Goal: Task Accomplishment & Management: Manage account settings

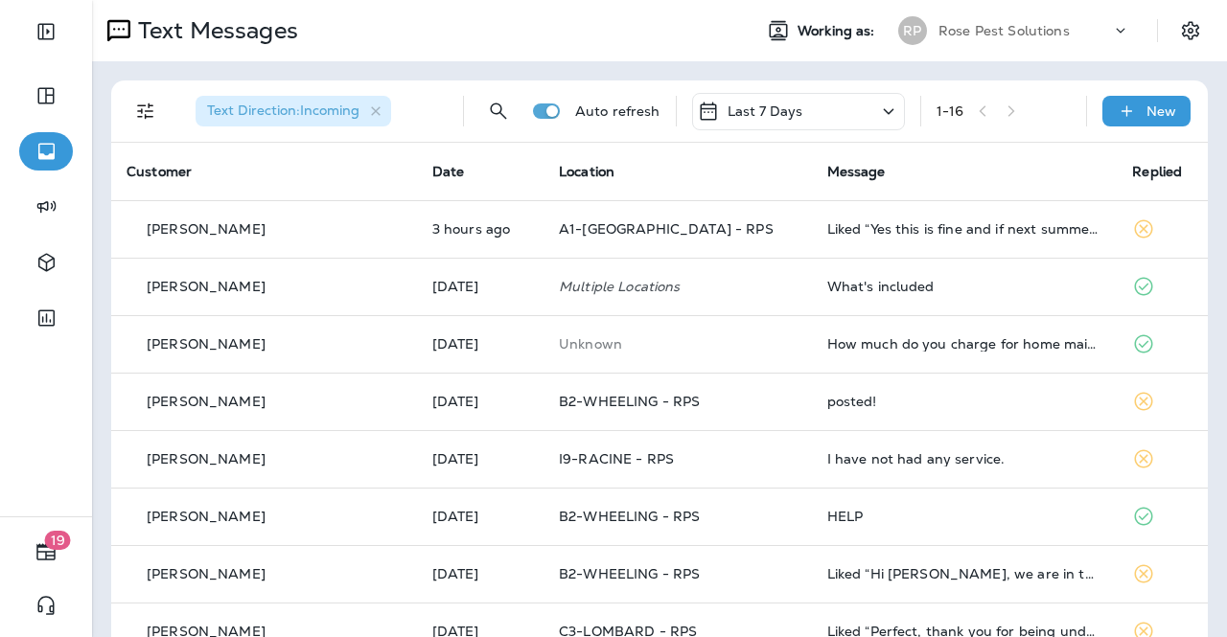
click at [994, 28] on p "Rose Pest Solutions" at bounding box center [1003, 30] width 131 height 15
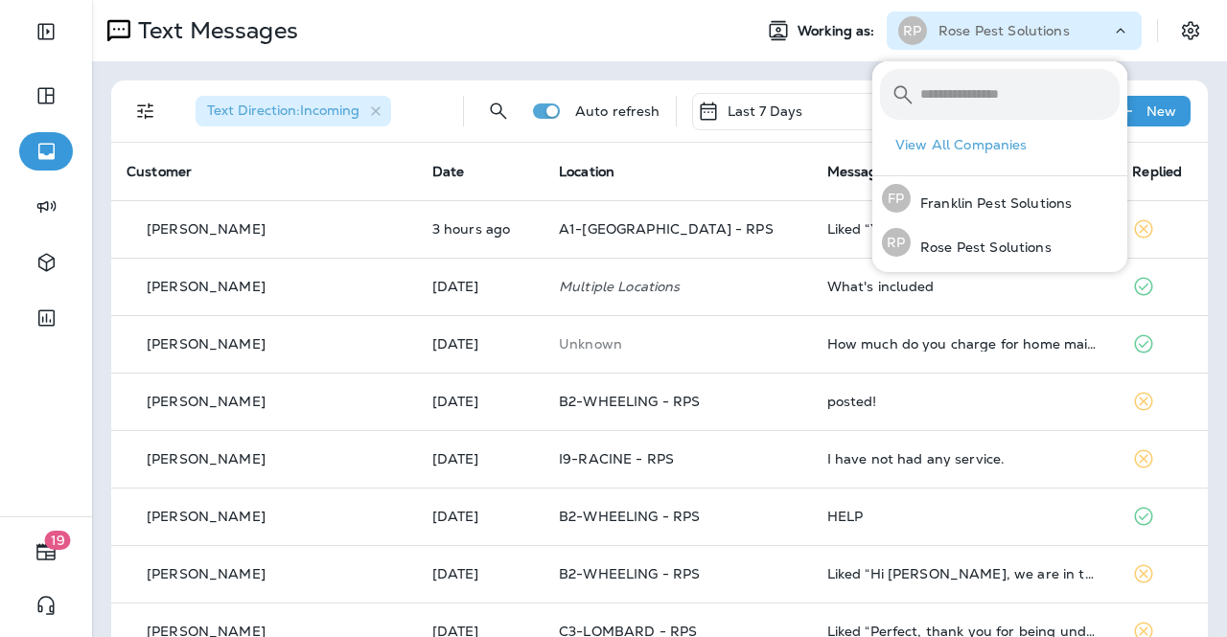
click at [994, 28] on p "Rose Pest Solutions" at bounding box center [1003, 30] width 131 height 15
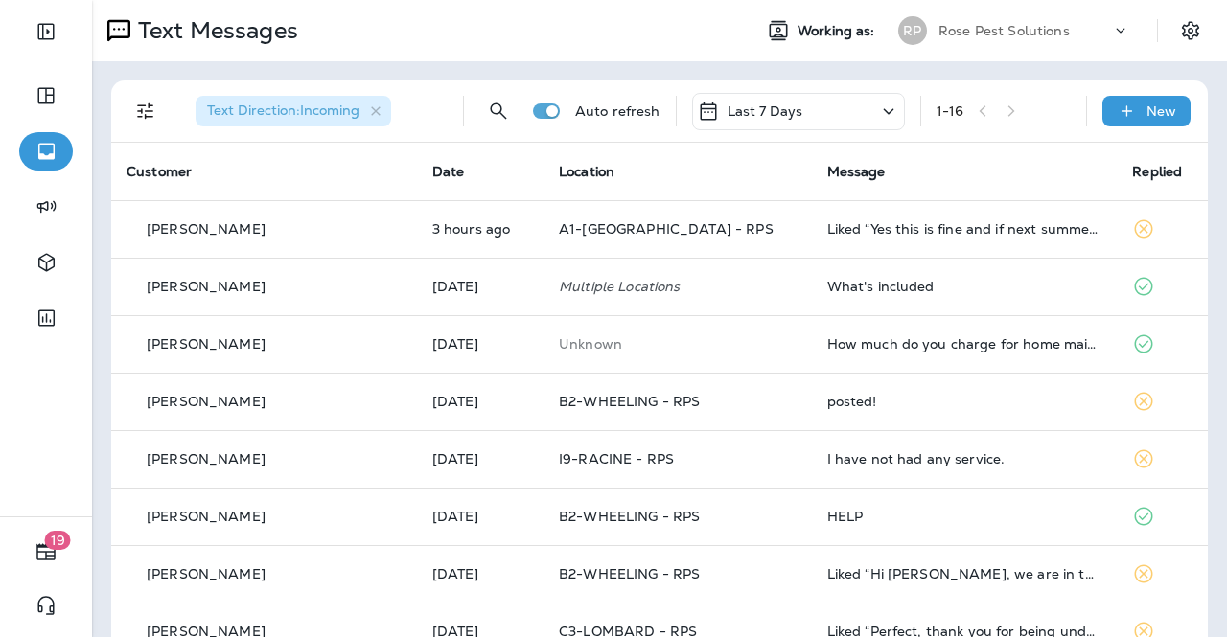
click at [110, 27] on icon at bounding box center [118, 30] width 23 height 23
click at [160, 29] on p "Text Messages" at bounding box center [214, 30] width 168 height 29
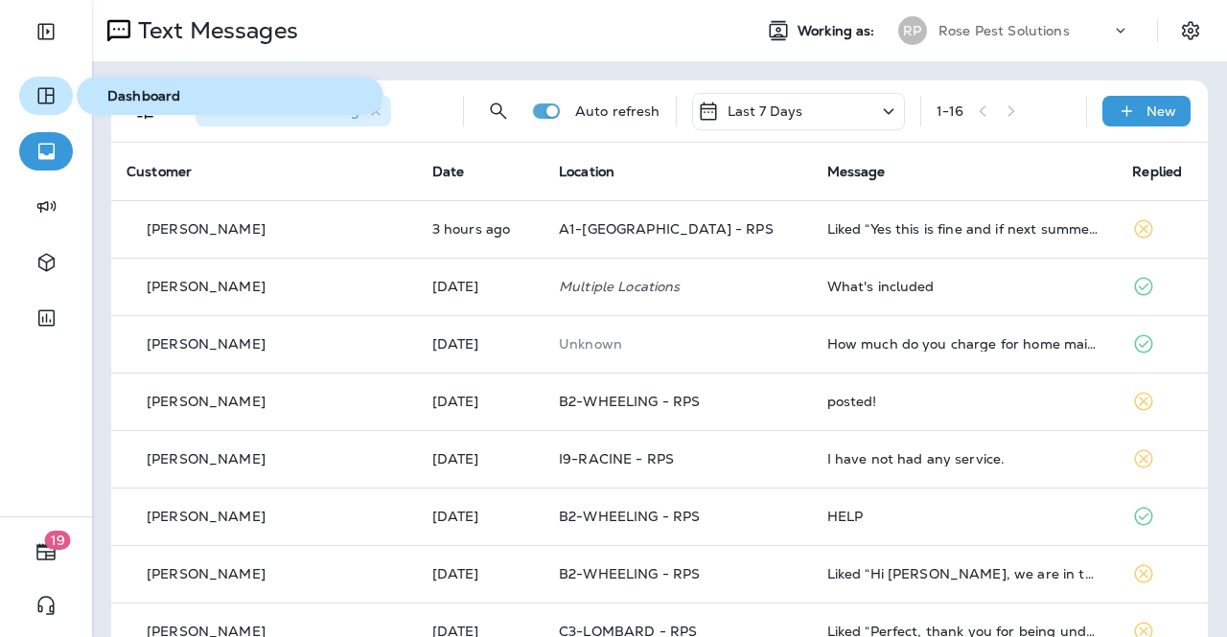
click at [50, 97] on icon "button" at bounding box center [45, 95] width 23 height 23
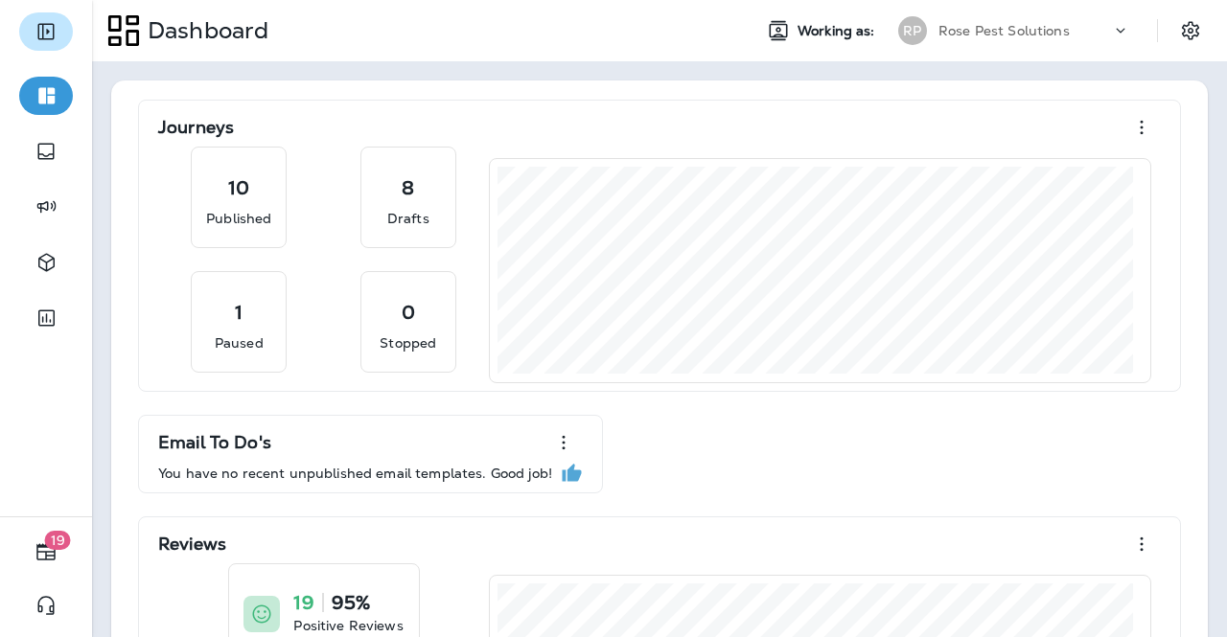
click at [42, 36] on icon "Expand Sidebar" at bounding box center [45, 32] width 16 height 16
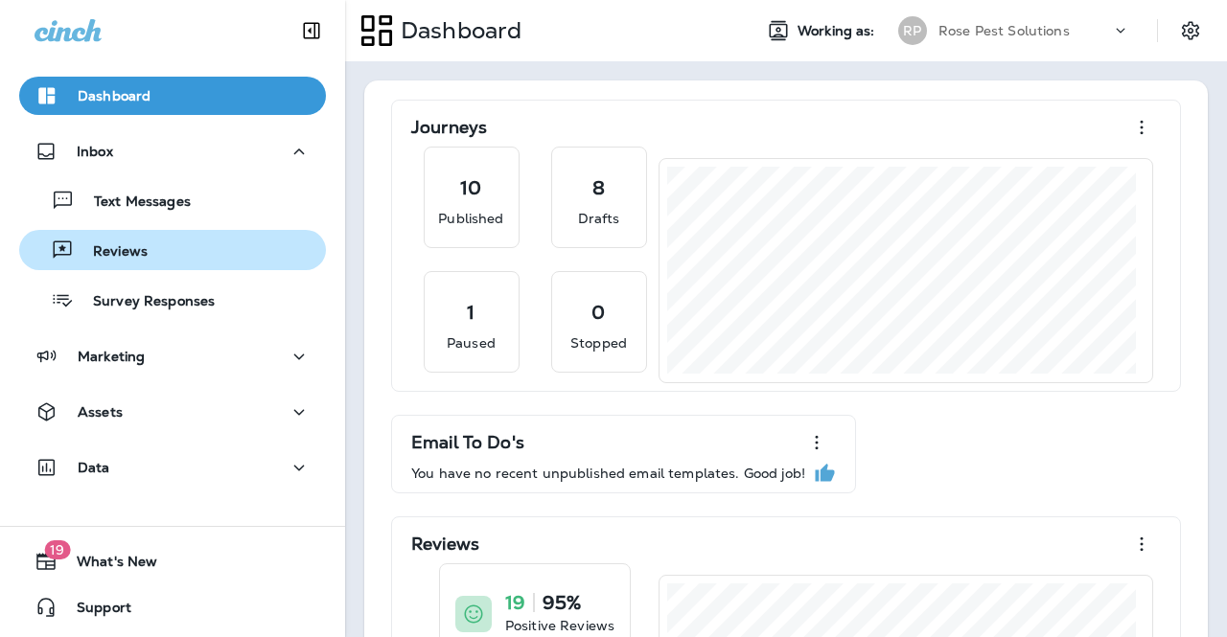
click at [119, 247] on p "Reviews" at bounding box center [111, 252] width 74 height 18
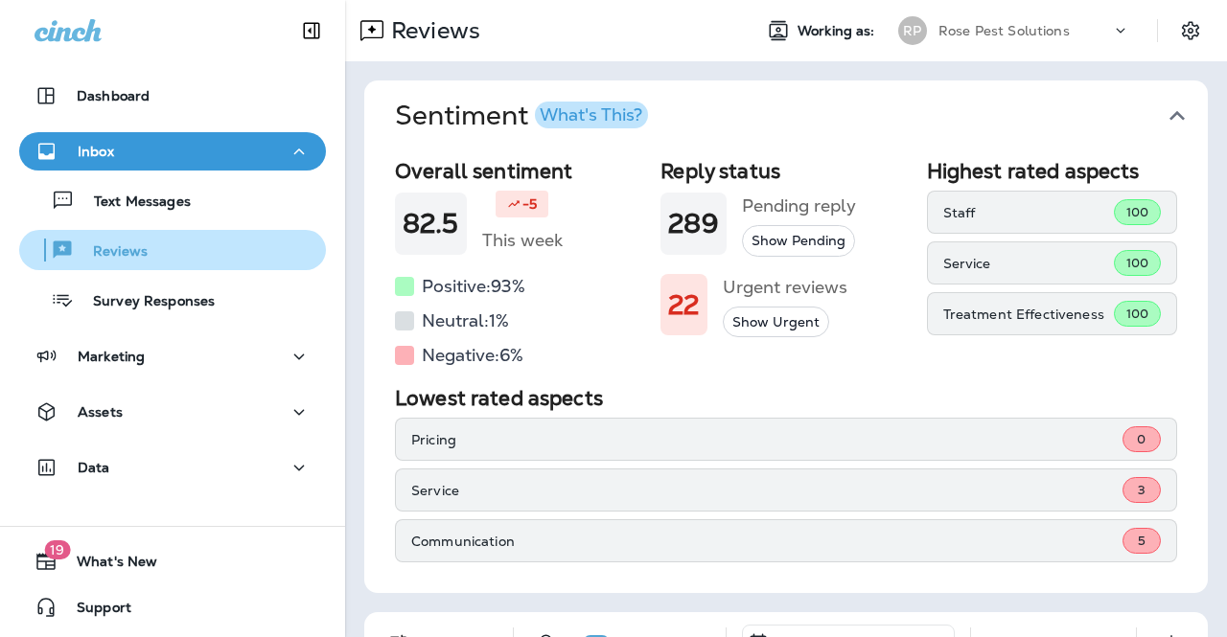
click at [121, 245] on p "Reviews" at bounding box center [111, 252] width 74 height 18
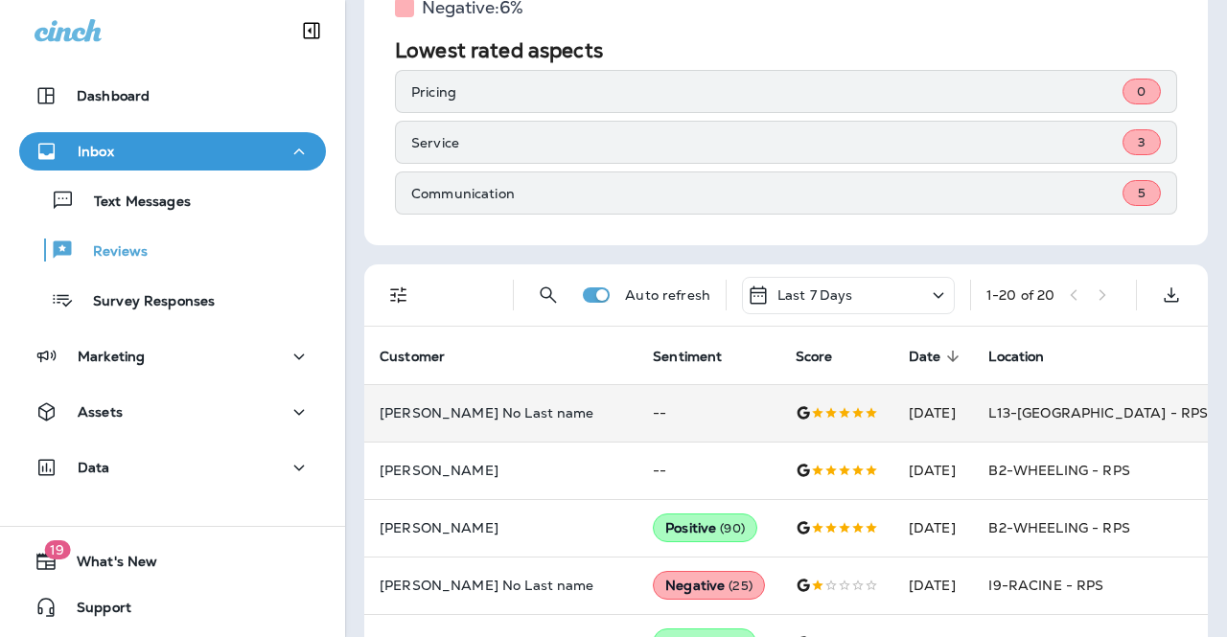
scroll to position [479, 0]
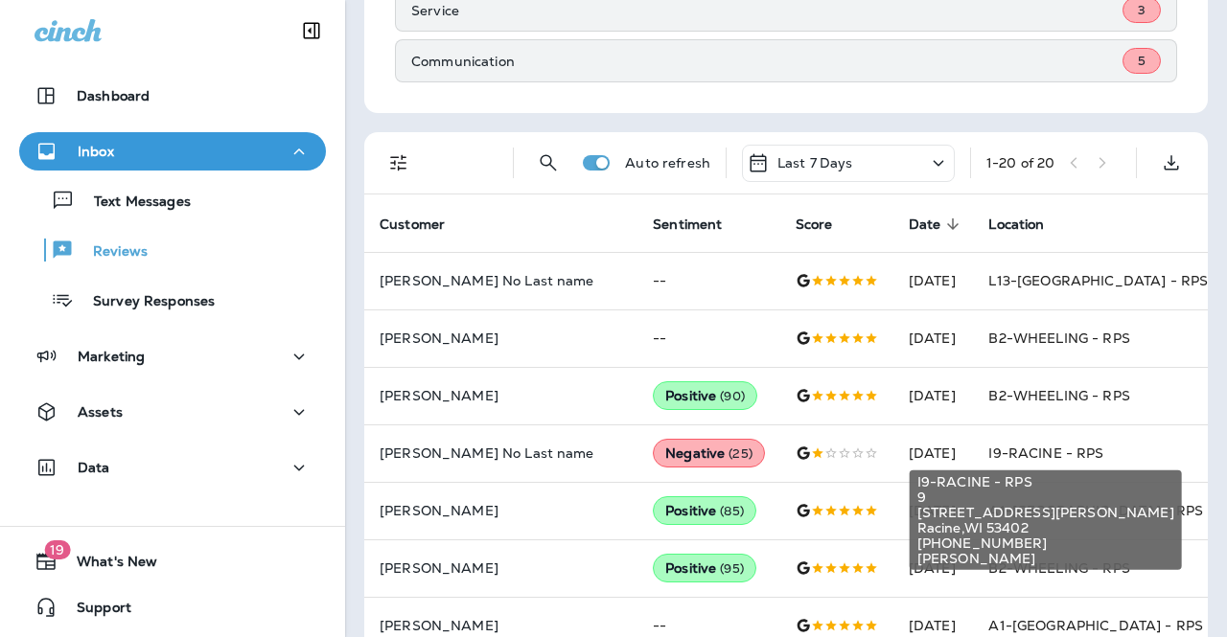
click at [1004, 459] on div "I9-RACINE - RPS 9 [STREET_ADDRESS][PERSON_NAME] [PHONE_NUMBER] [PERSON_NAME]" at bounding box center [1045, 514] width 276 height 115
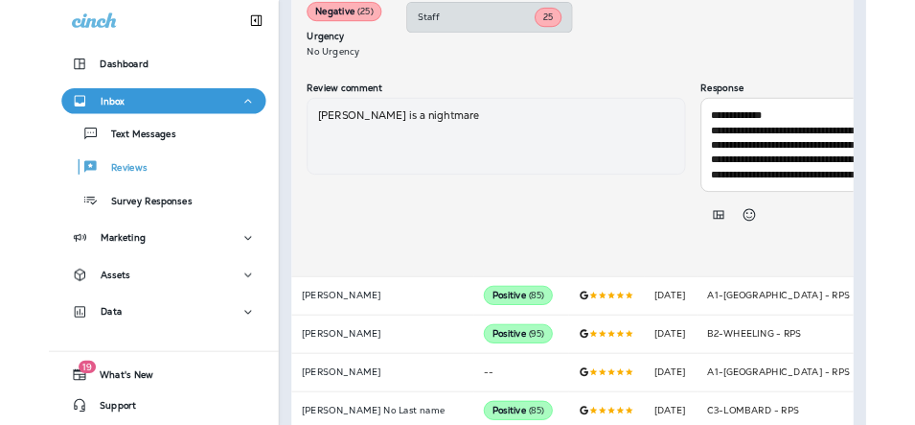
scroll to position [1129, 0]
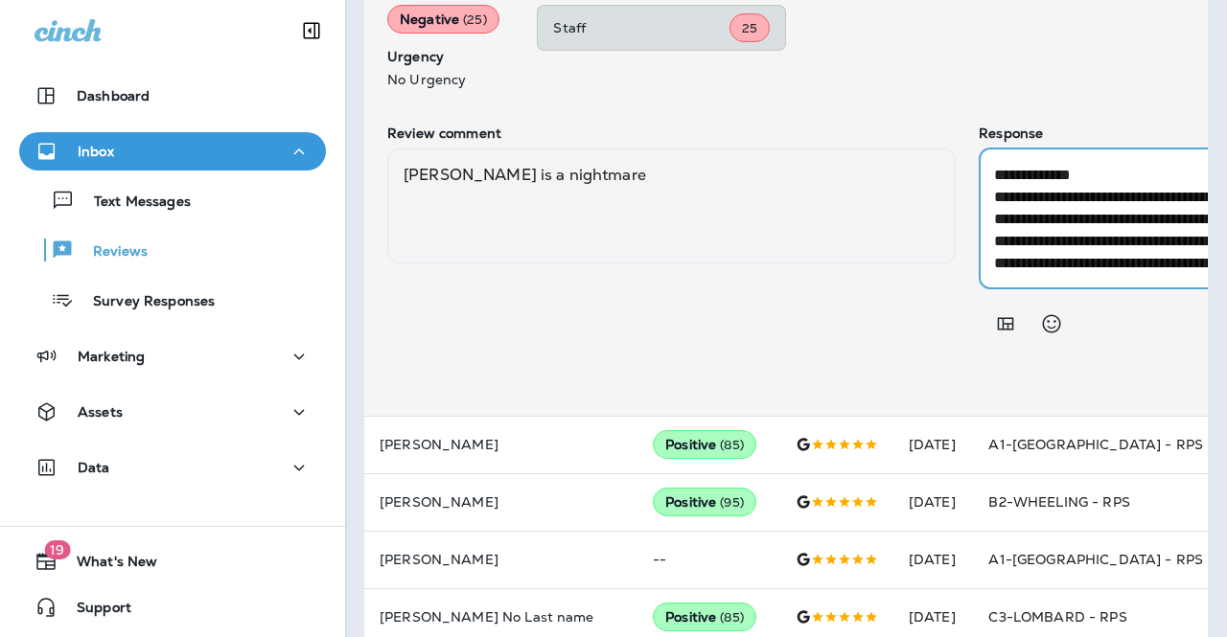
drag, startPoint x: 954, startPoint y: 166, endPoint x: 1010, endPoint y: 177, distance: 56.8
click at [1010, 177] on textarea "**********" at bounding box center [1239, 219] width 491 height 110
drag, startPoint x: 968, startPoint y: 189, endPoint x: 947, endPoint y: 179, distance: 23.2
click at [994, 189] on textarea "**********" at bounding box center [1239, 219] width 491 height 110
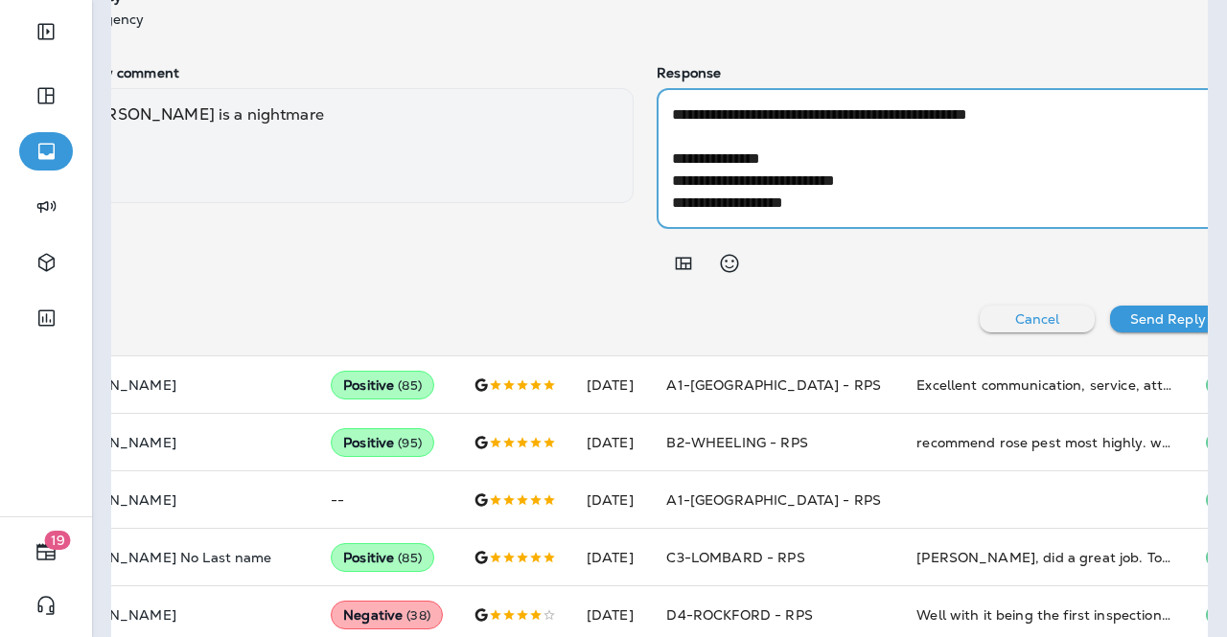
scroll to position [264, 0]
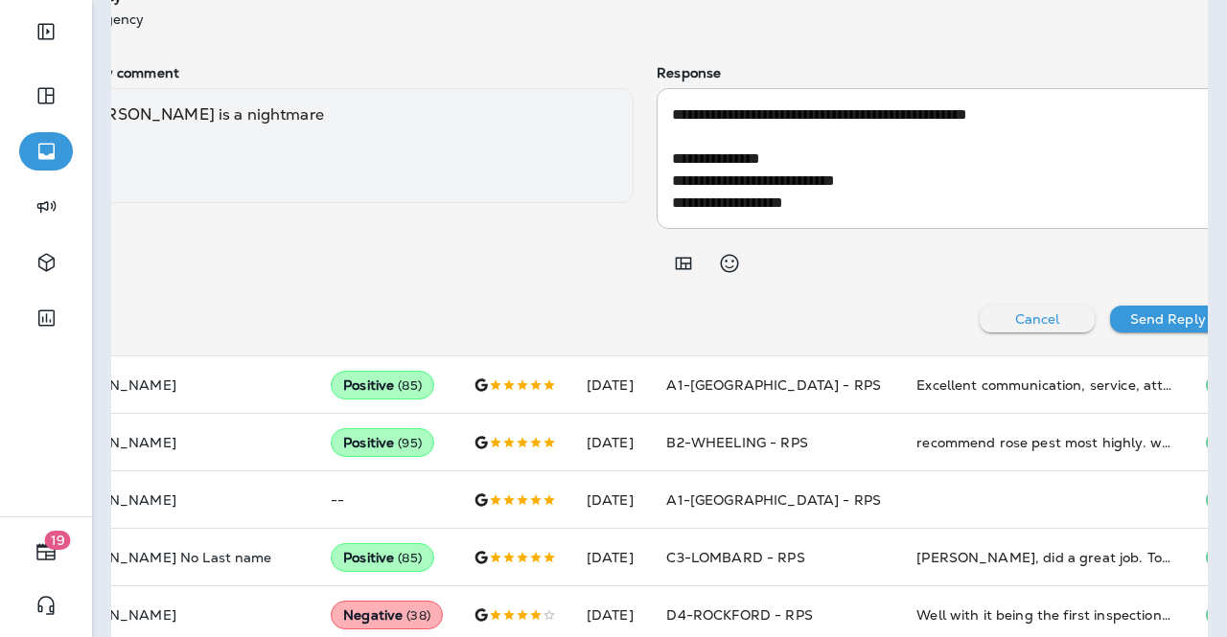
click at [815, 275] on div at bounding box center [940, 263] width 568 height 38
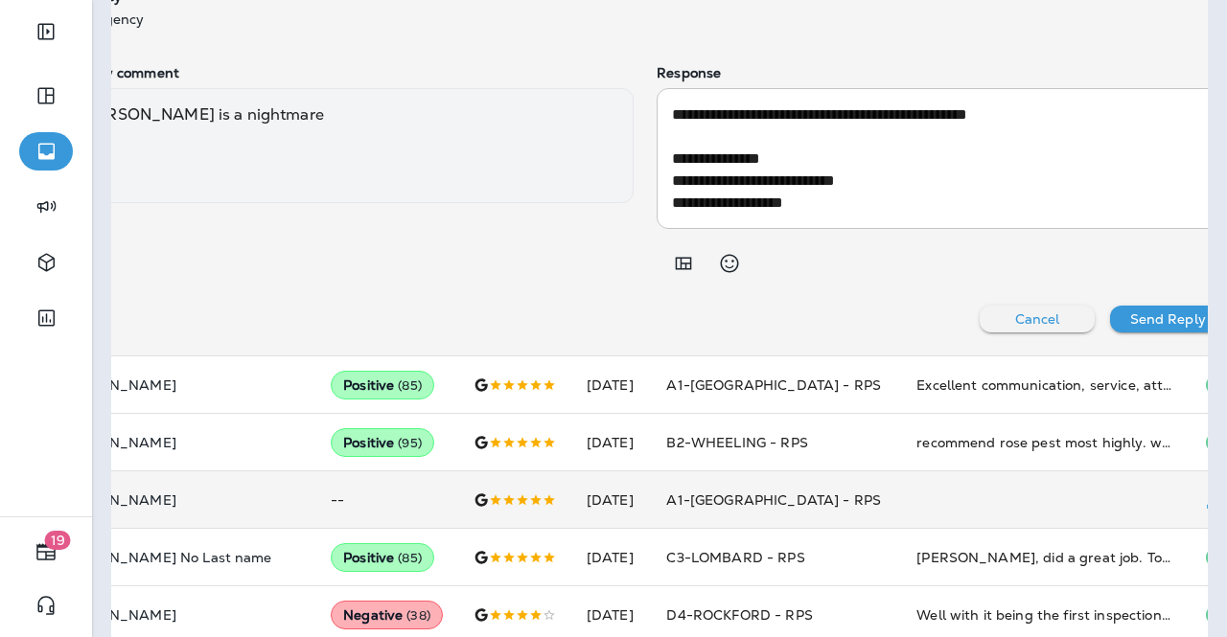
click at [315, 497] on td "--" at bounding box center [386, 499] width 143 height 57
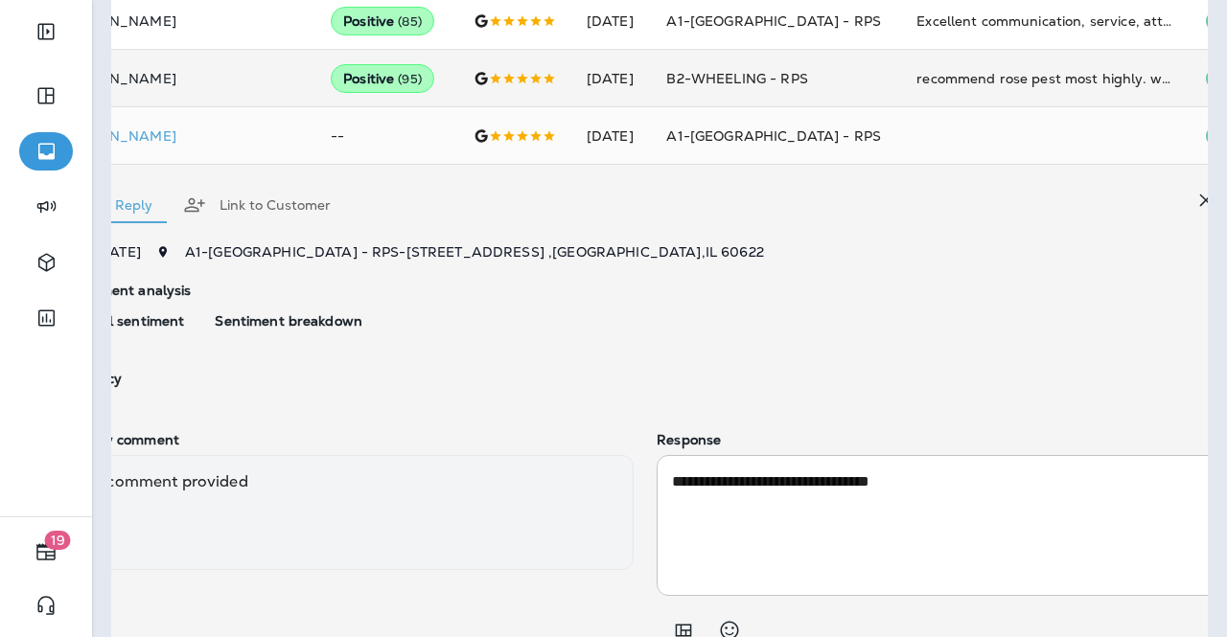
scroll to position [558, 0]
